Goal: Browse casually: Explore the website without a specific task or goal

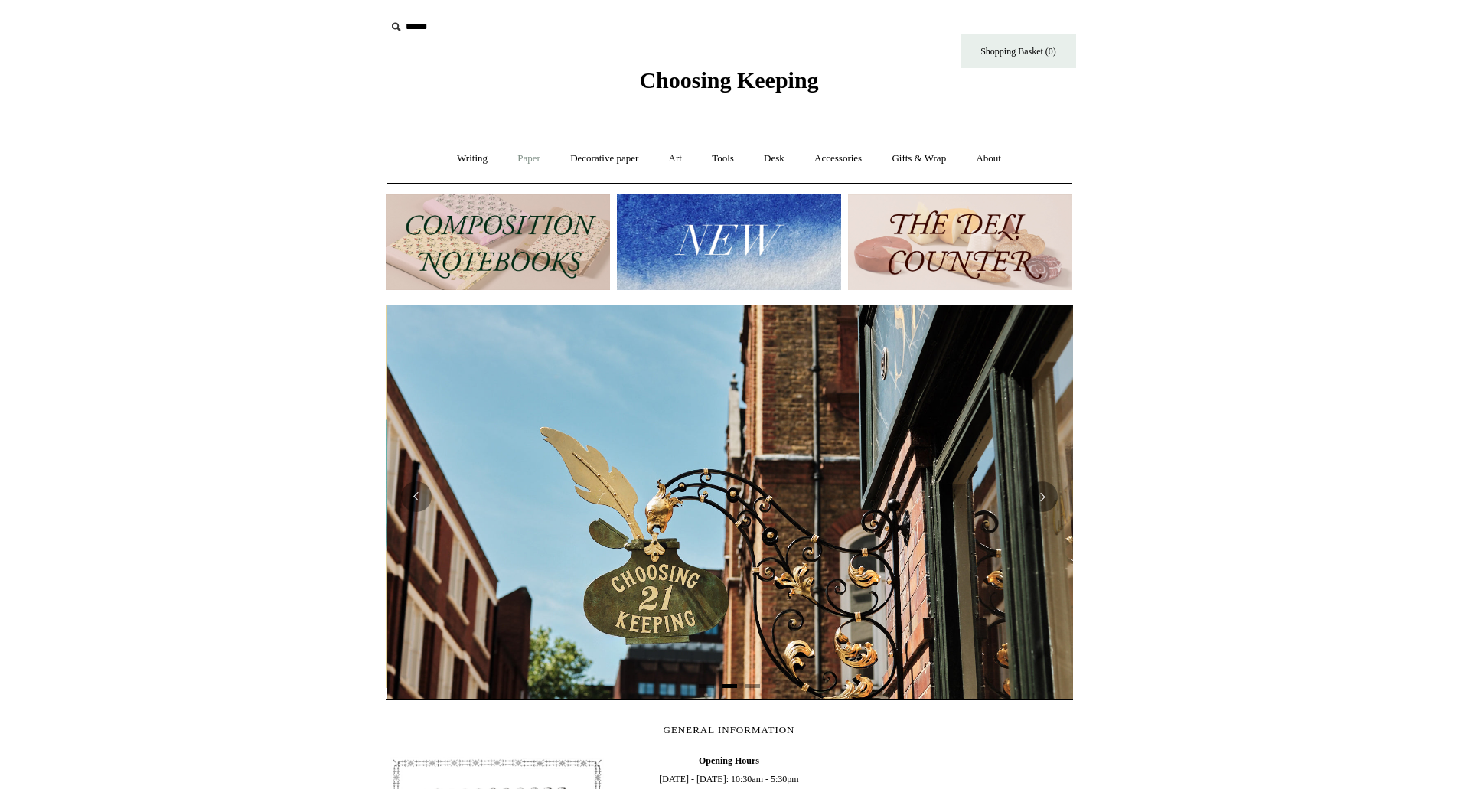
scroll to position [0, 687]
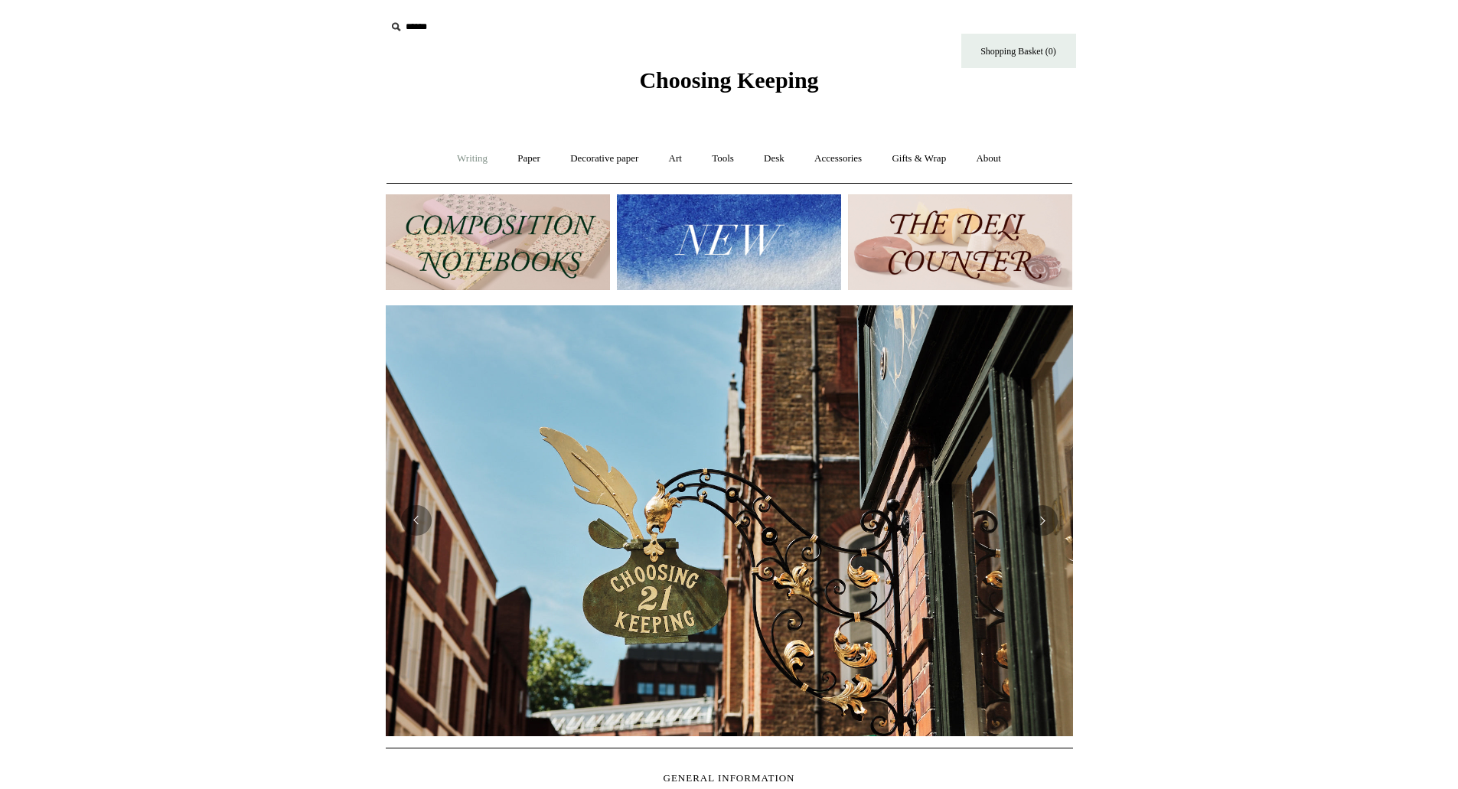
click at [476, 158] on link "Writing +" at bounding box center [472, 158] width 58 height 41
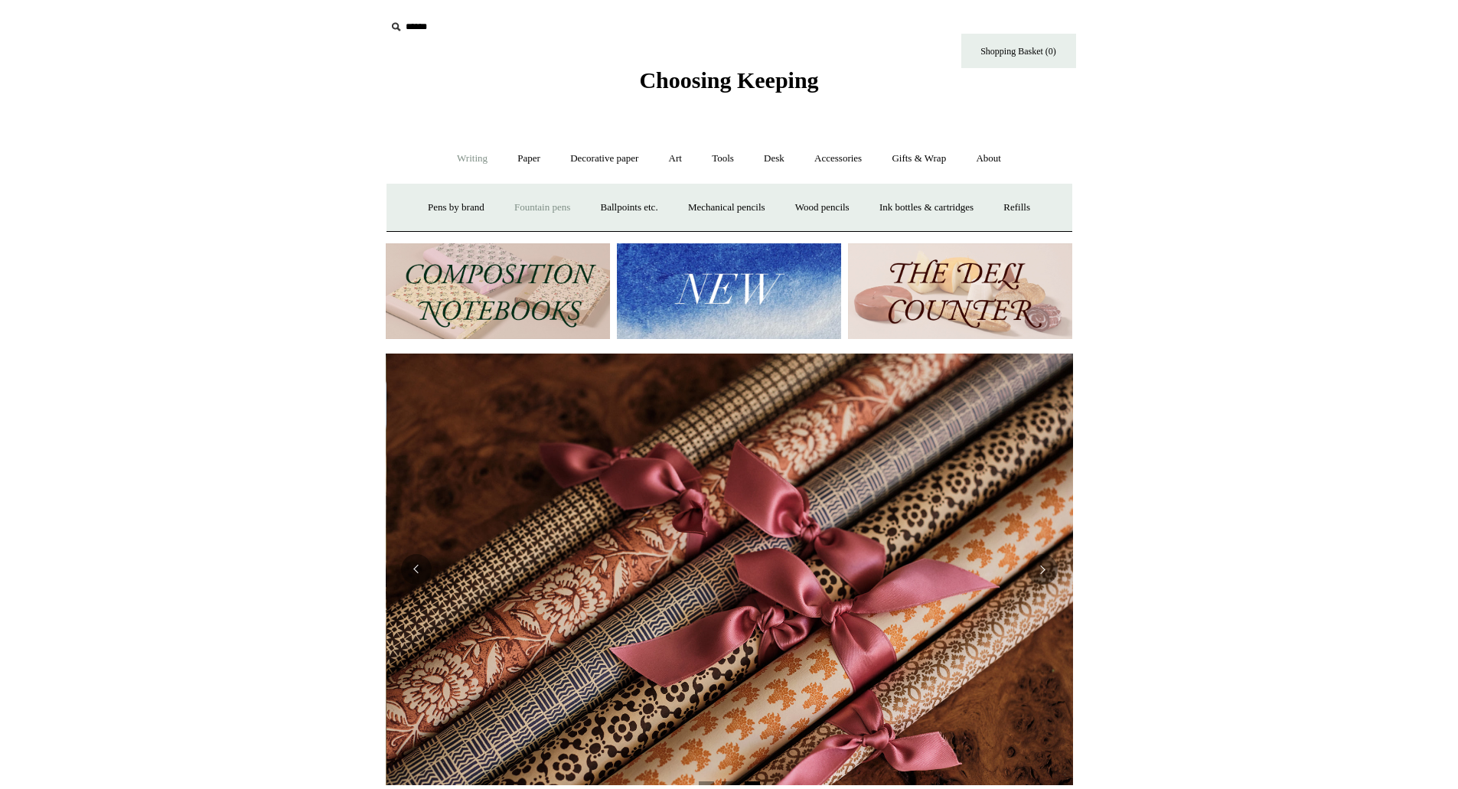
scroll to position [0, 1374]
click at [507, 214] on link "Fountain pens +" at bounding box center [541, 207] width 83 height 41
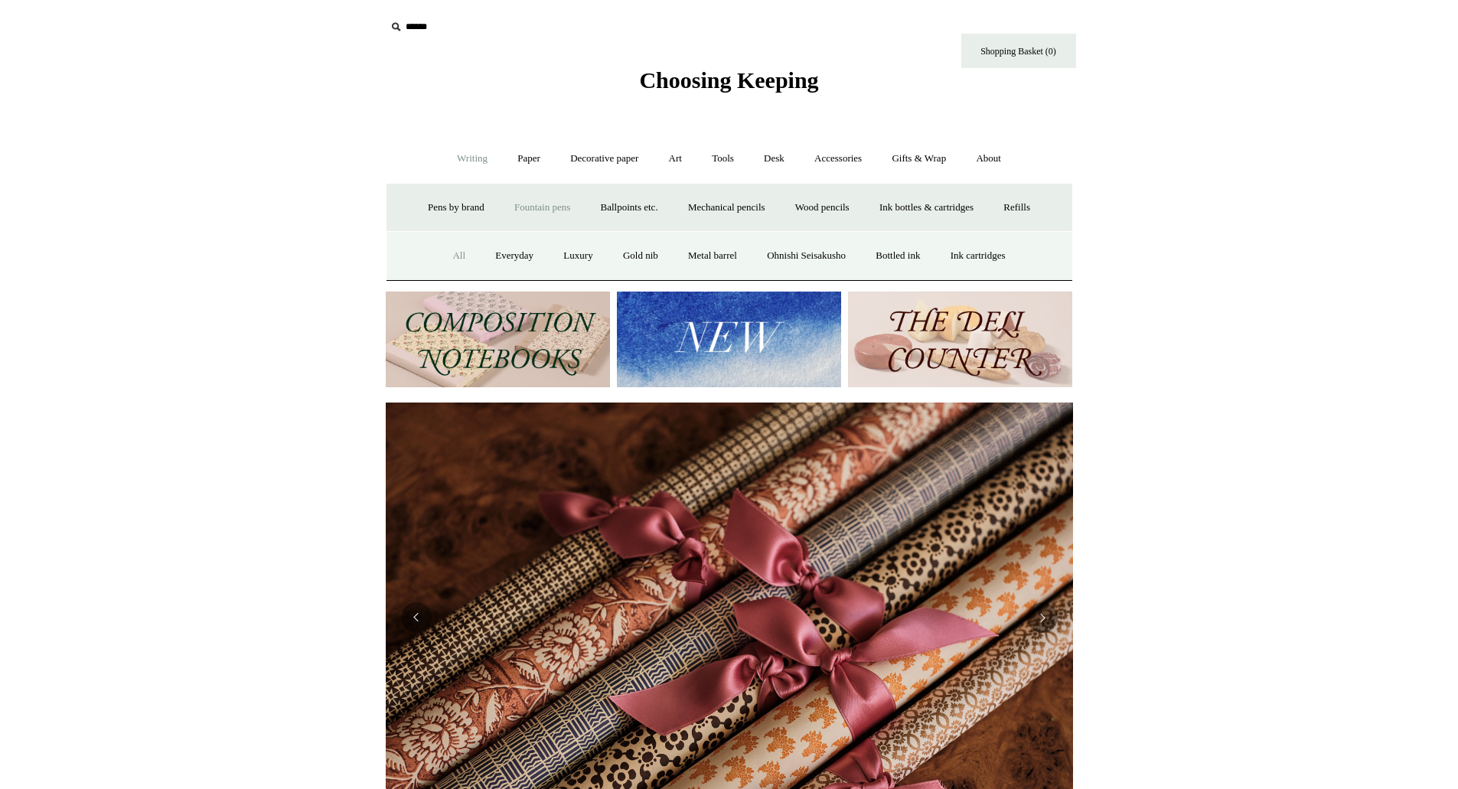
click at [446, 258] on link "All" at bounding box center [458, 256] width 41 height 41
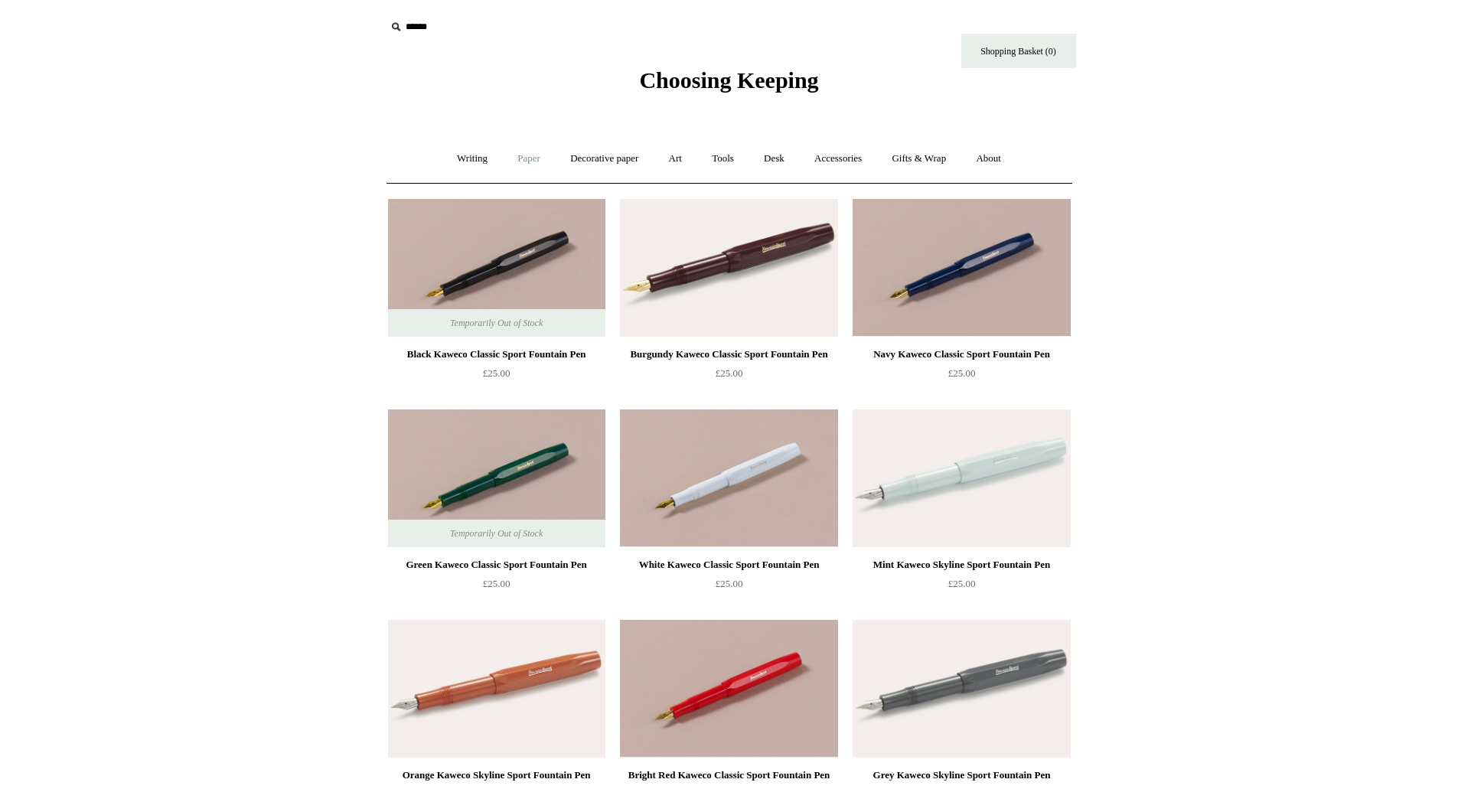
click at [515, 160] on link "Paper +" at bounding box center [528, 158] width 50 height 41
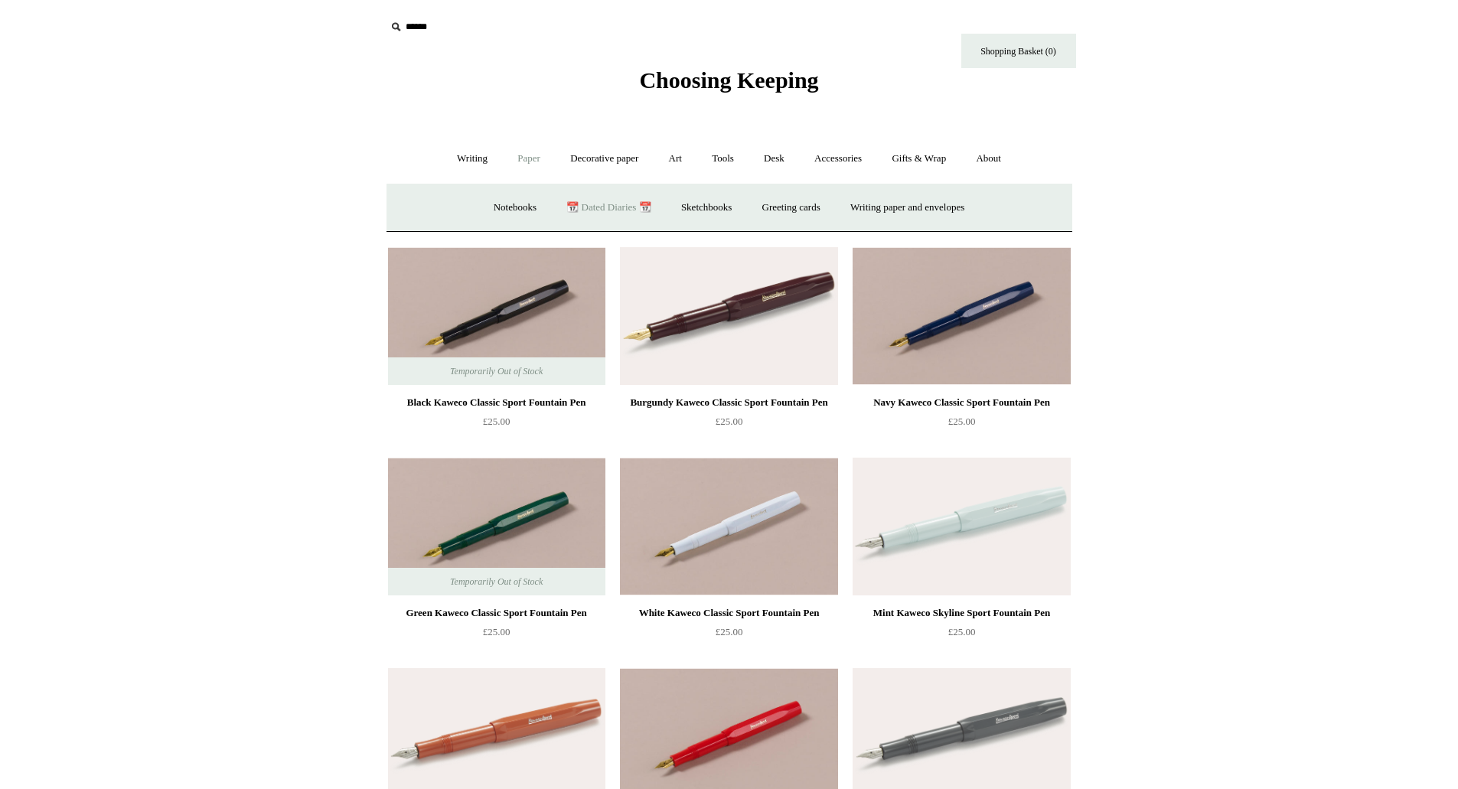
click at [591, 213] on link "📆 Dated Diaries 📆" at bounding box center [608, 207] width 112 height 41
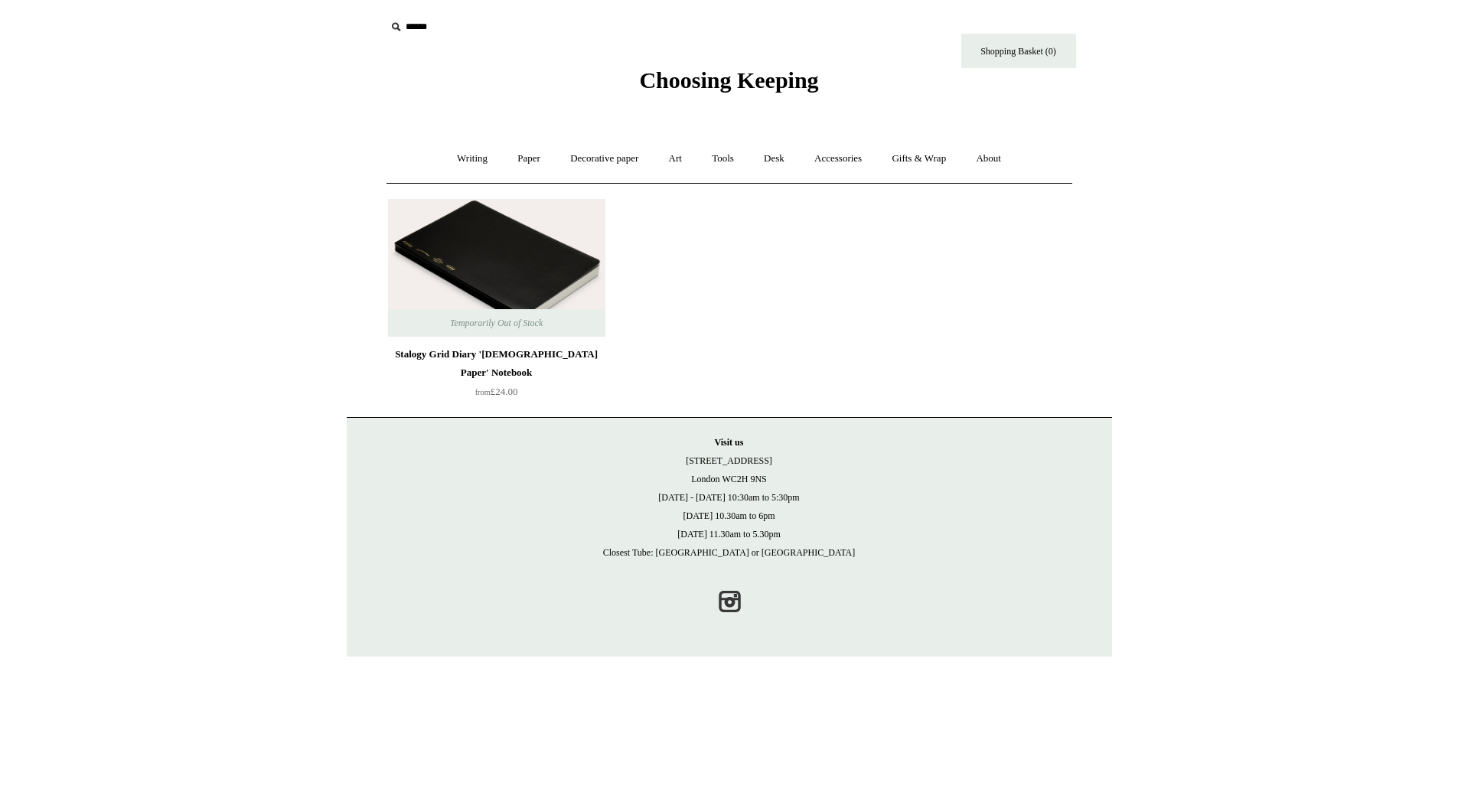
click at [552, 269] on img at bounding box center [496, 268] width 217 height 138
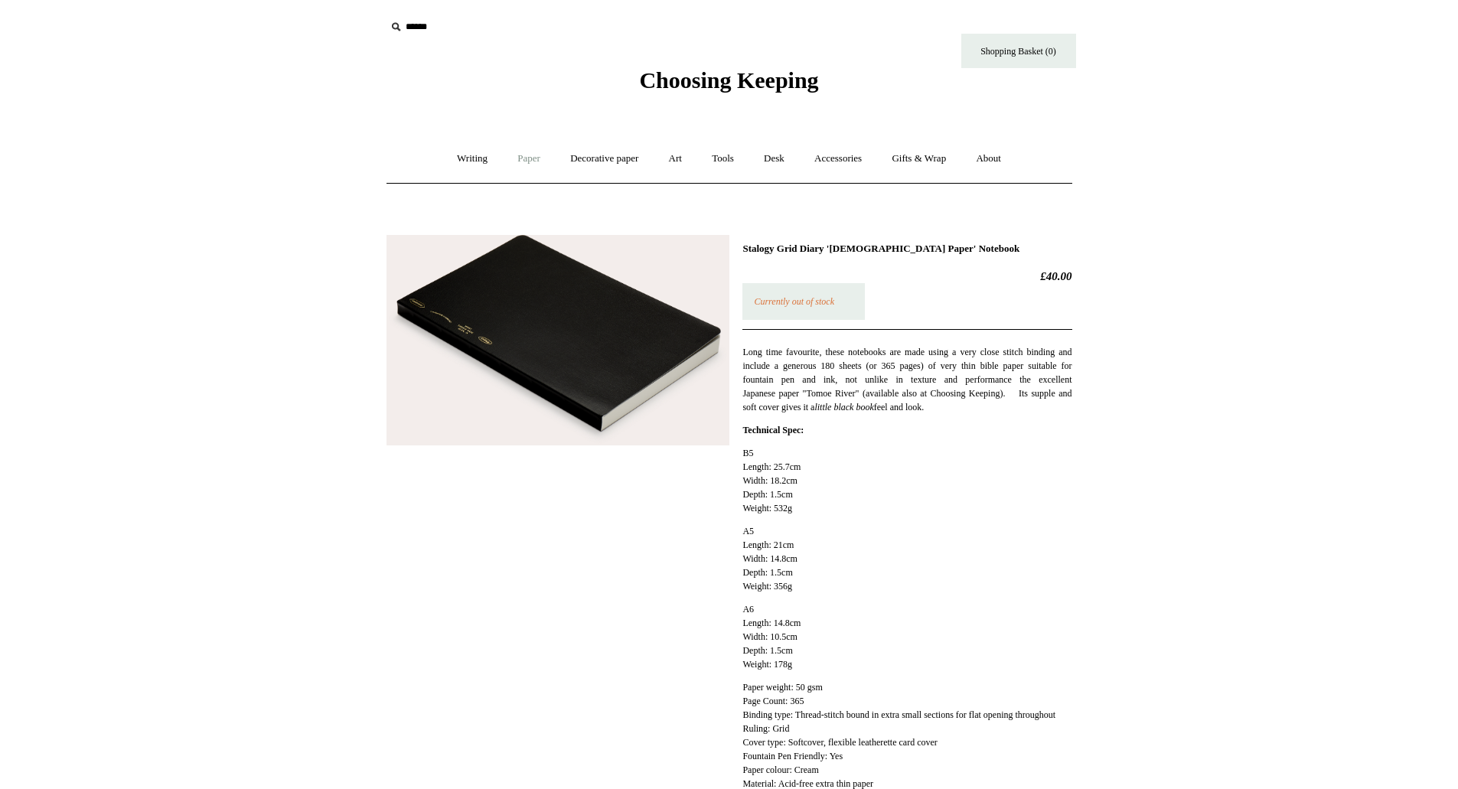
click at [529, 154] on link "Paper +" at bounding box center [528, 158] width 50 height 41
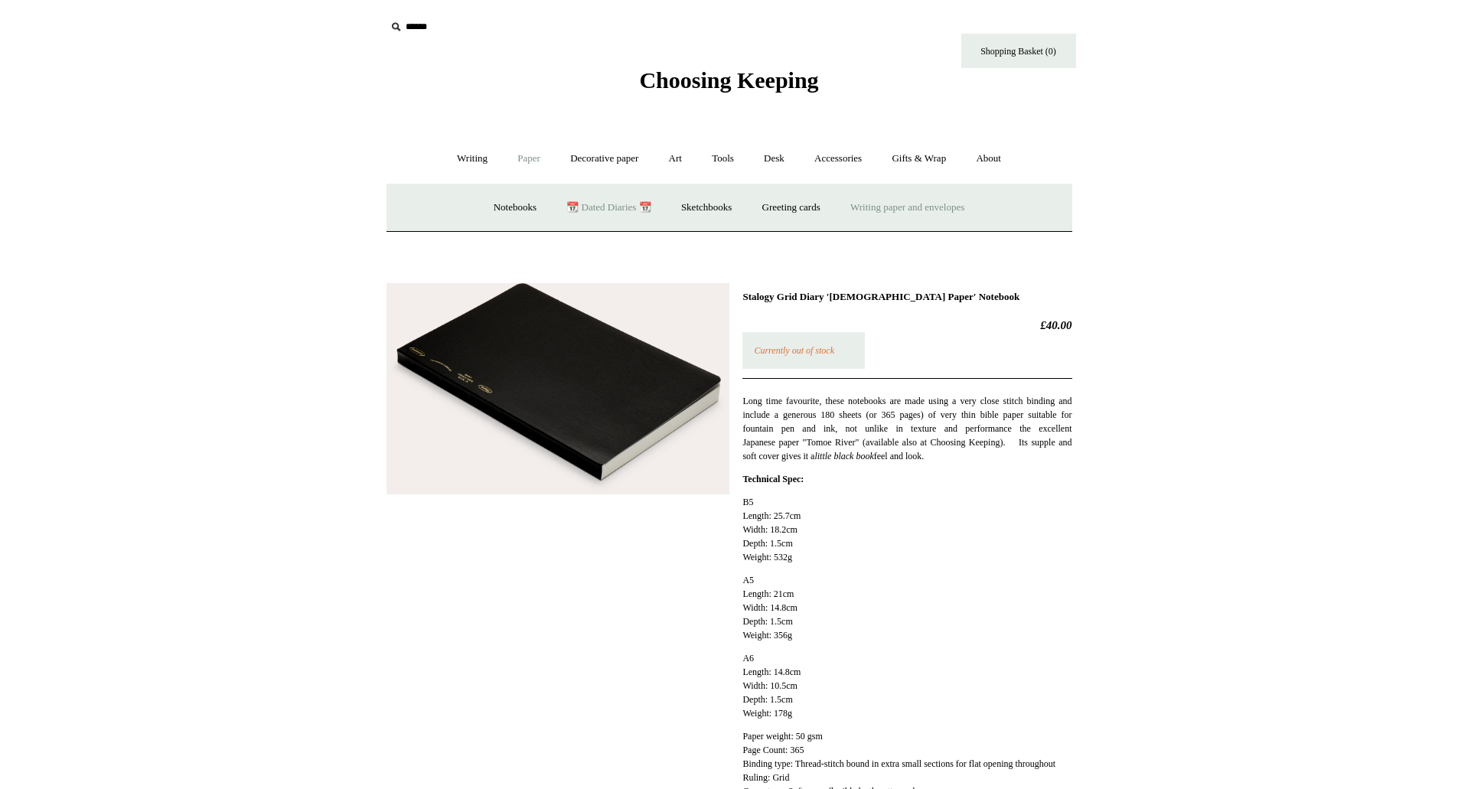
click at [867, 207] on link "Writing paper and envelopes +" at bounding box center [907, 207] width 142 height 41
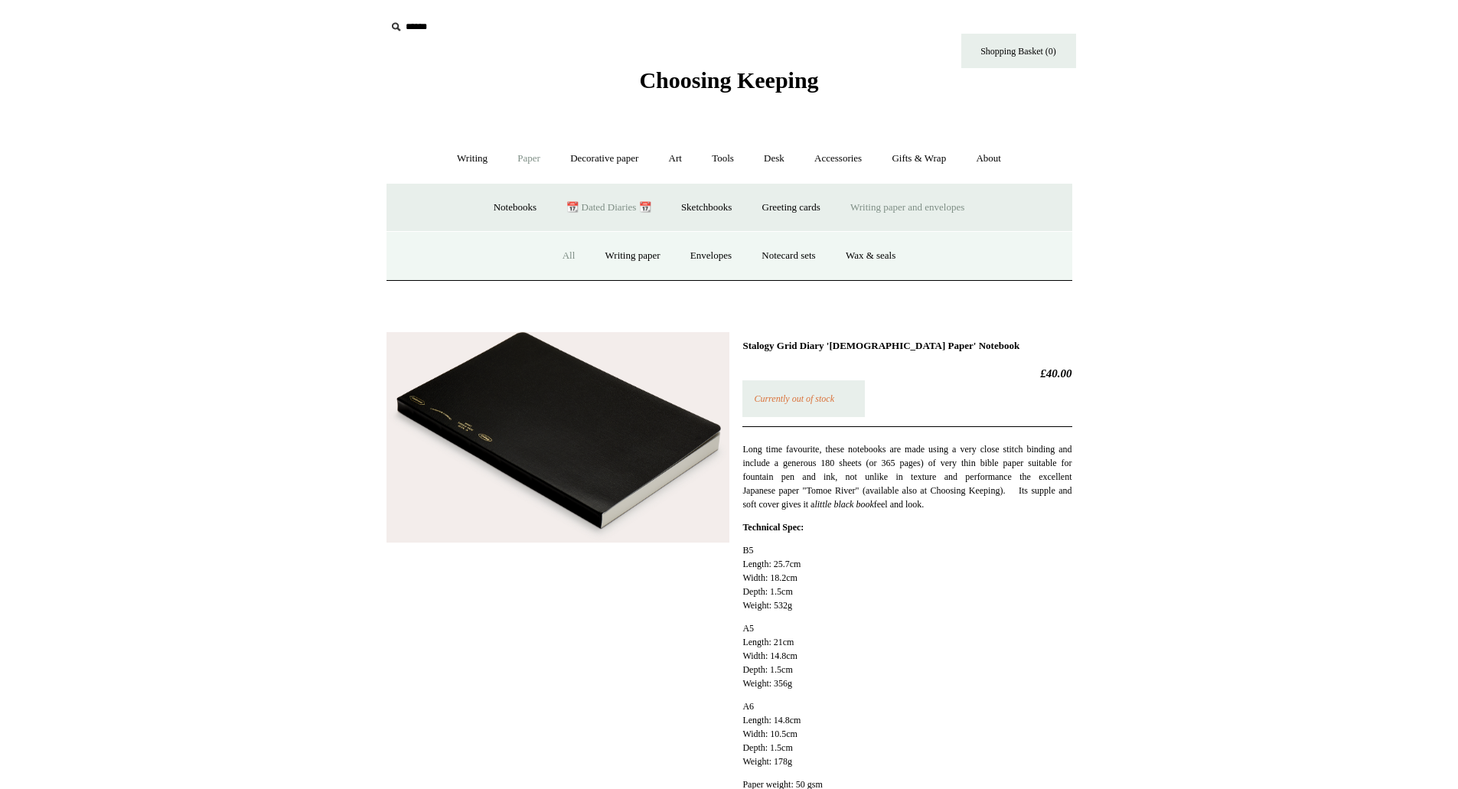
click at [553, 254] on link "All" at bounding box center [569, 256] width 41 height 41
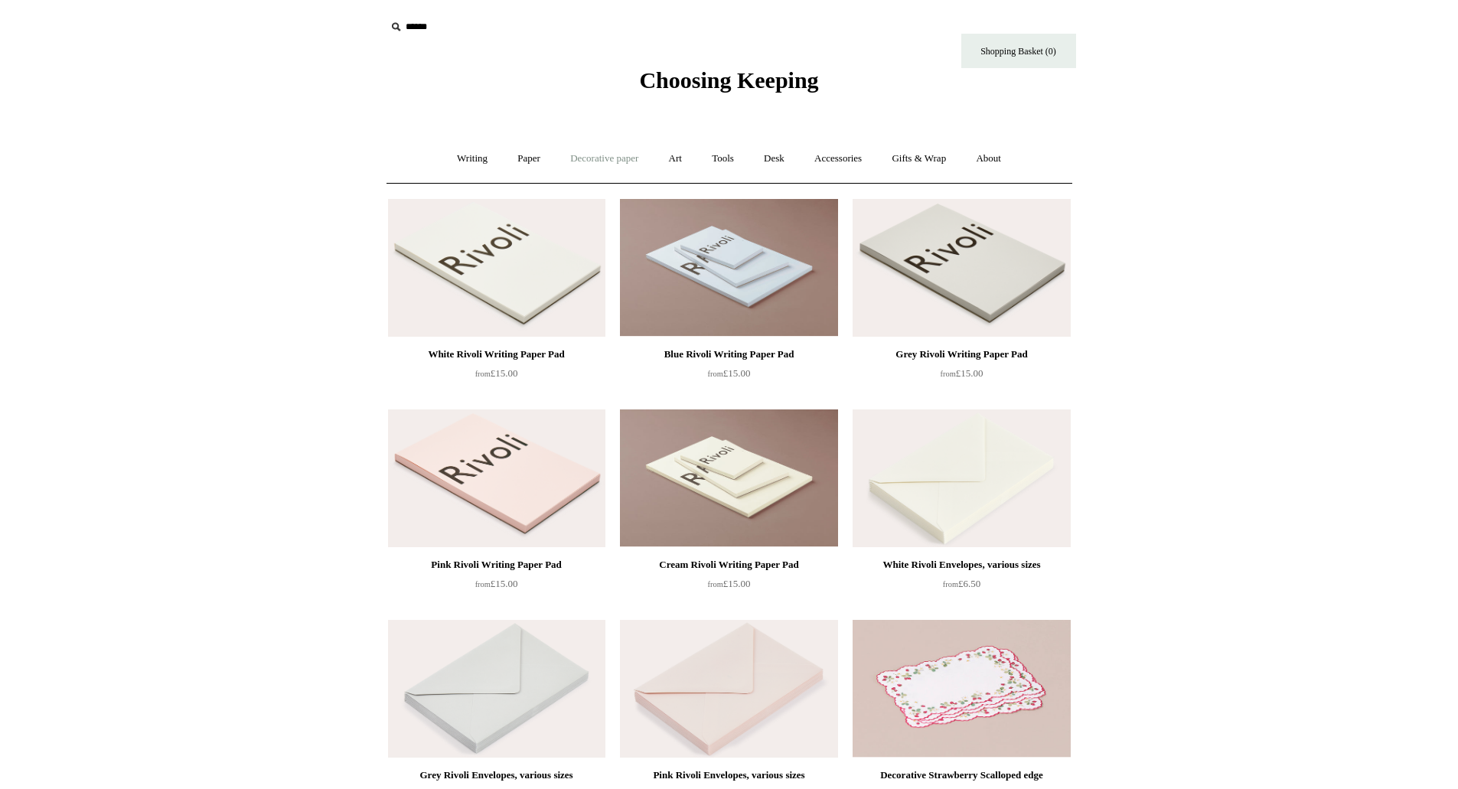
click at [578, 159] on link "Decorative paper +" at bounding box center [604, 158] width 96 height 41
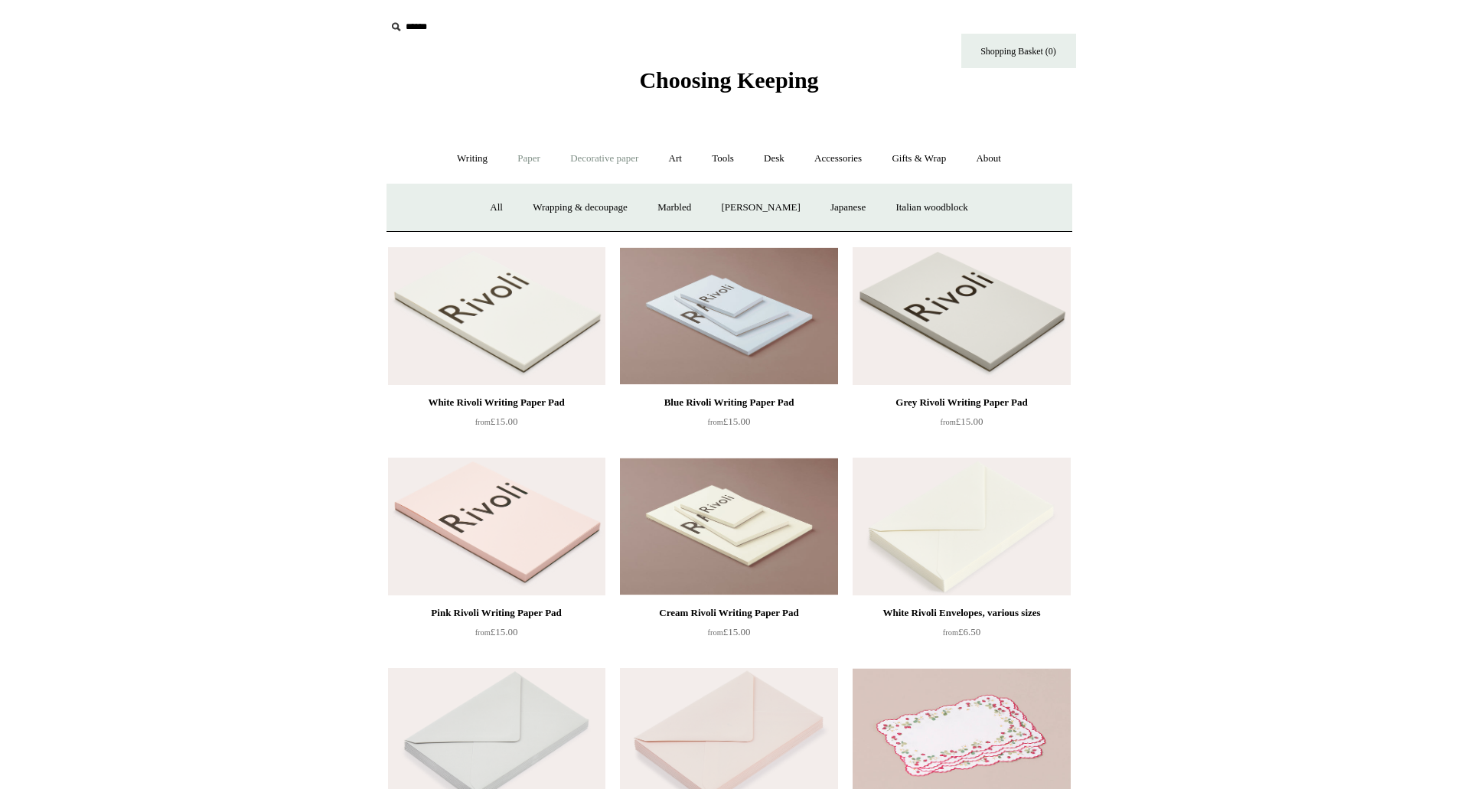
click at [539, 157] on link "Paper +" at bounding box center [528, 158] width 50 height 41
click at [514, 206] on link "Notebooks +" at bounding box center [515, 207] width 70 height 41
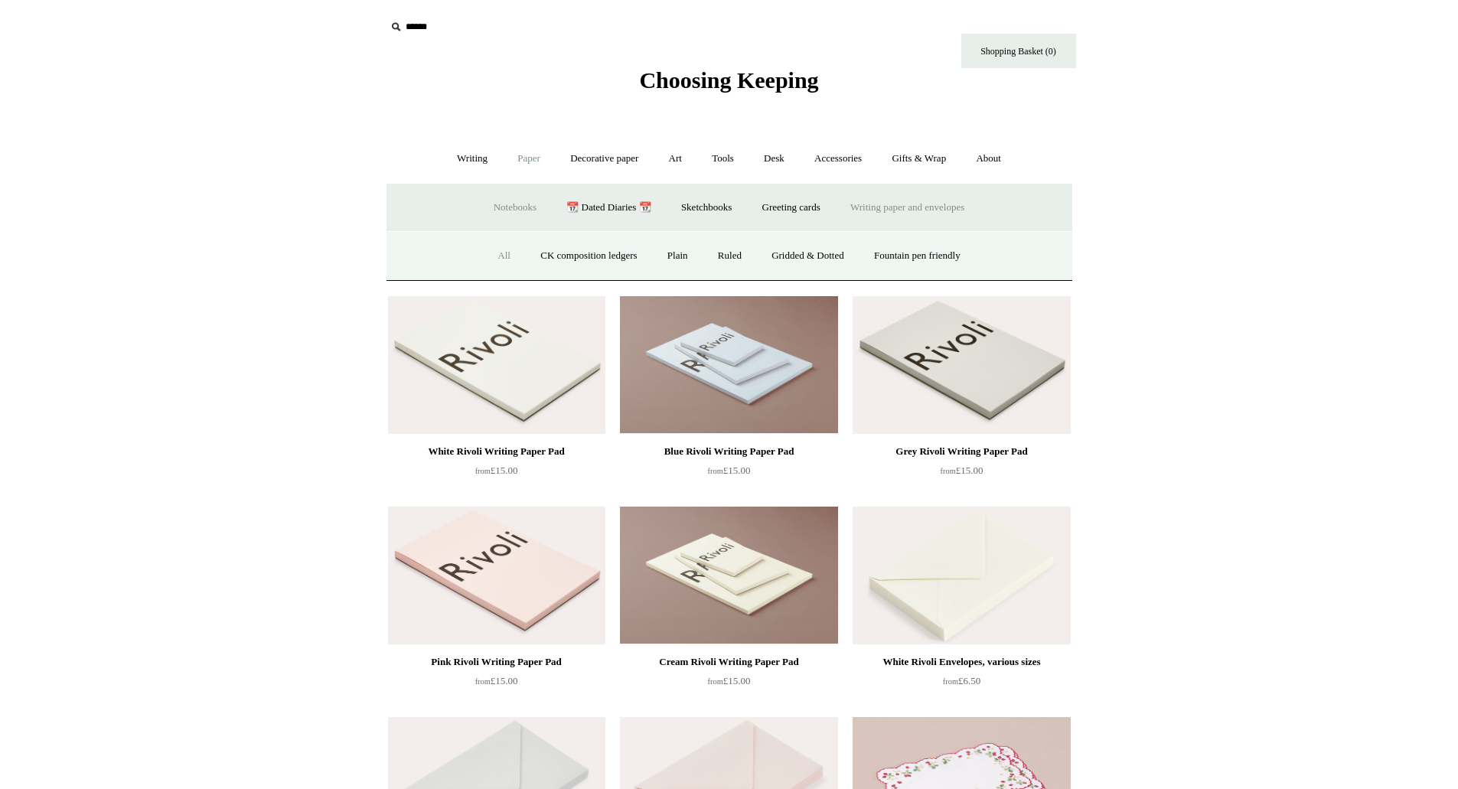
click at [484, 255] on link "All" at bounding box center [504, 256] width 41 height 41
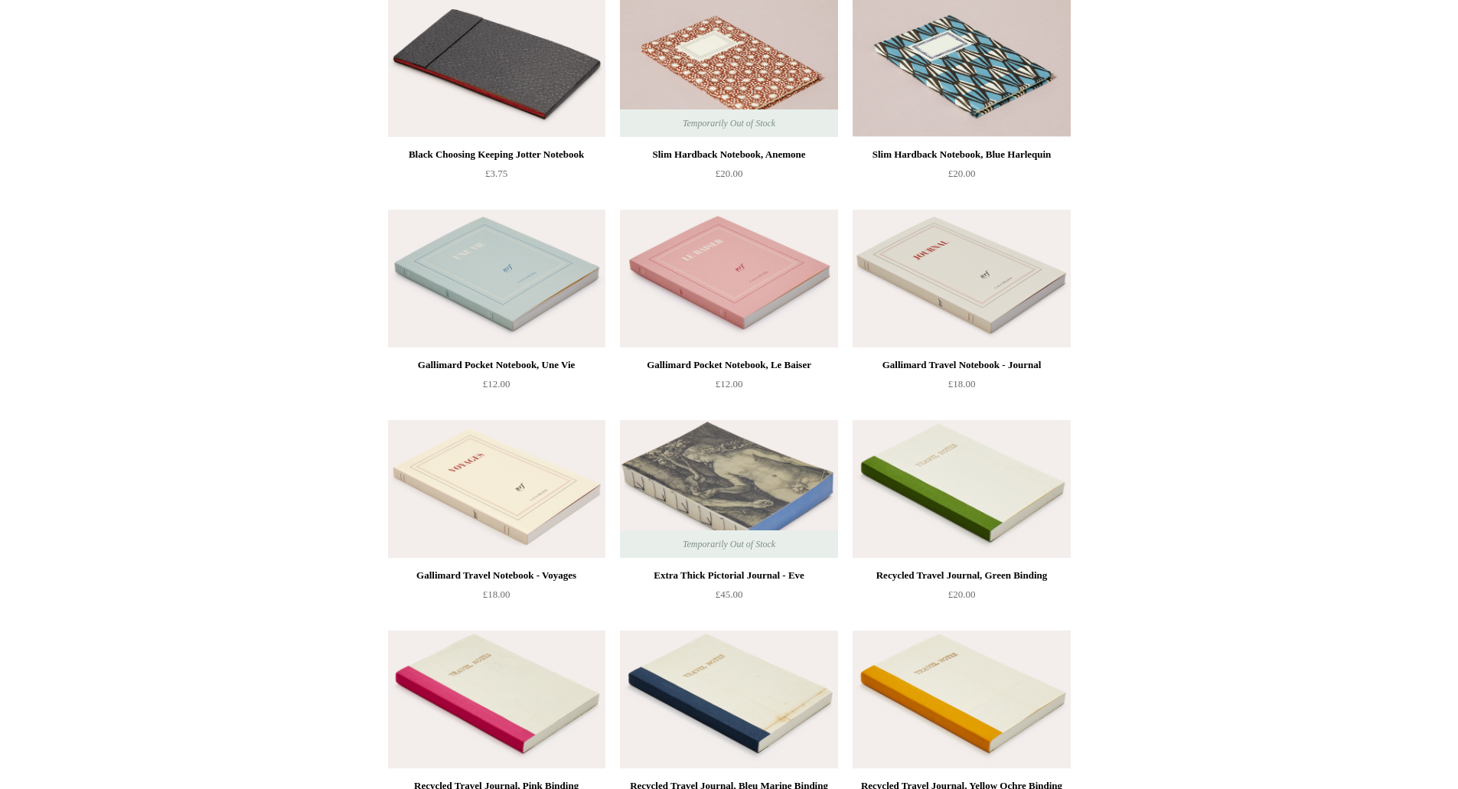
scroll to position [4591, 0]
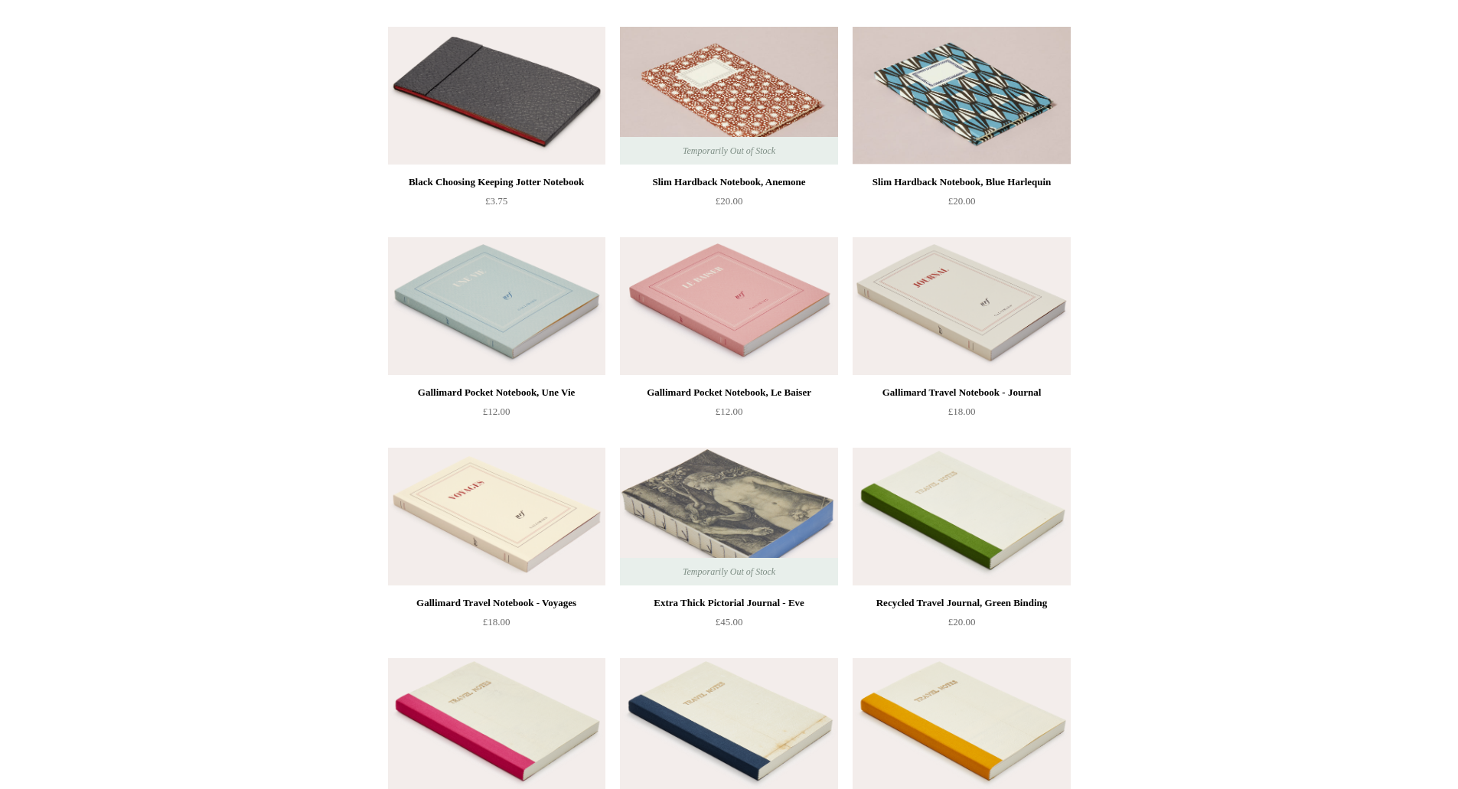
click at [522, 515] on img at bounding box center [496, 517] width 217 height 138
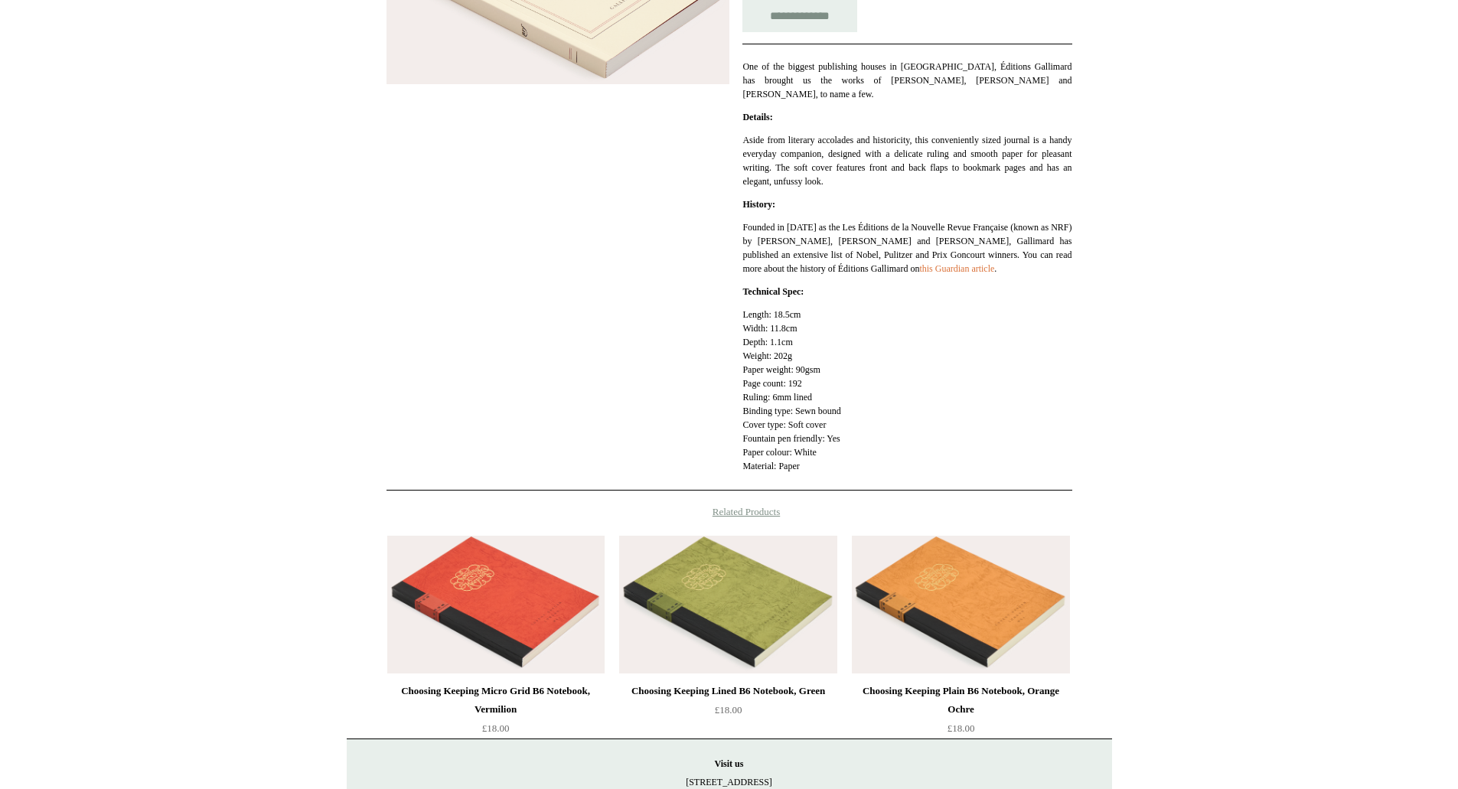
scroll to position [146, 0]
